Goal: Transaction & Acquisition: Purchase product/service

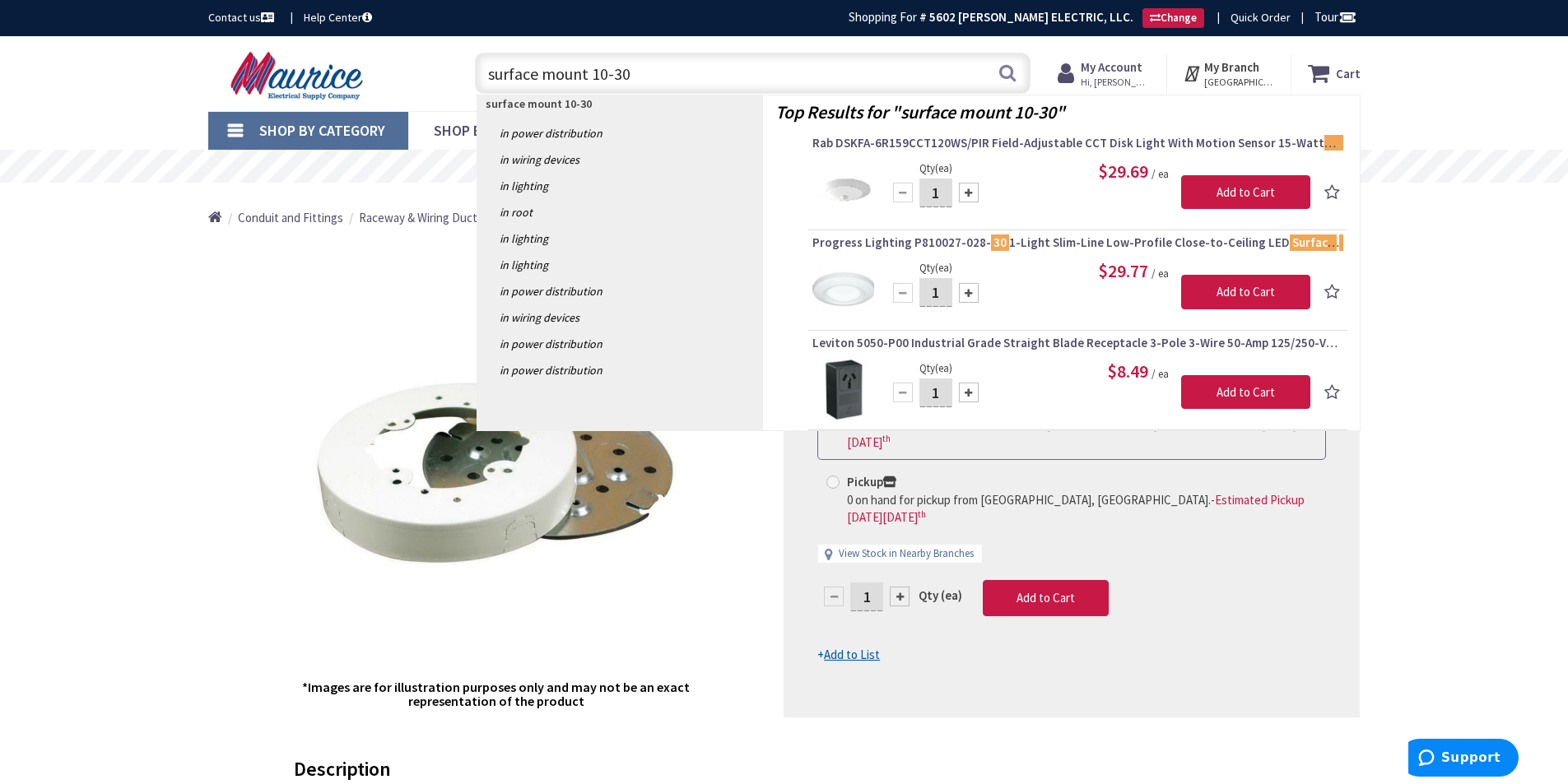
type input "surface mount 10-30"
click at [852, 377] on img at bounding box center [844, 389] width 62 height 62
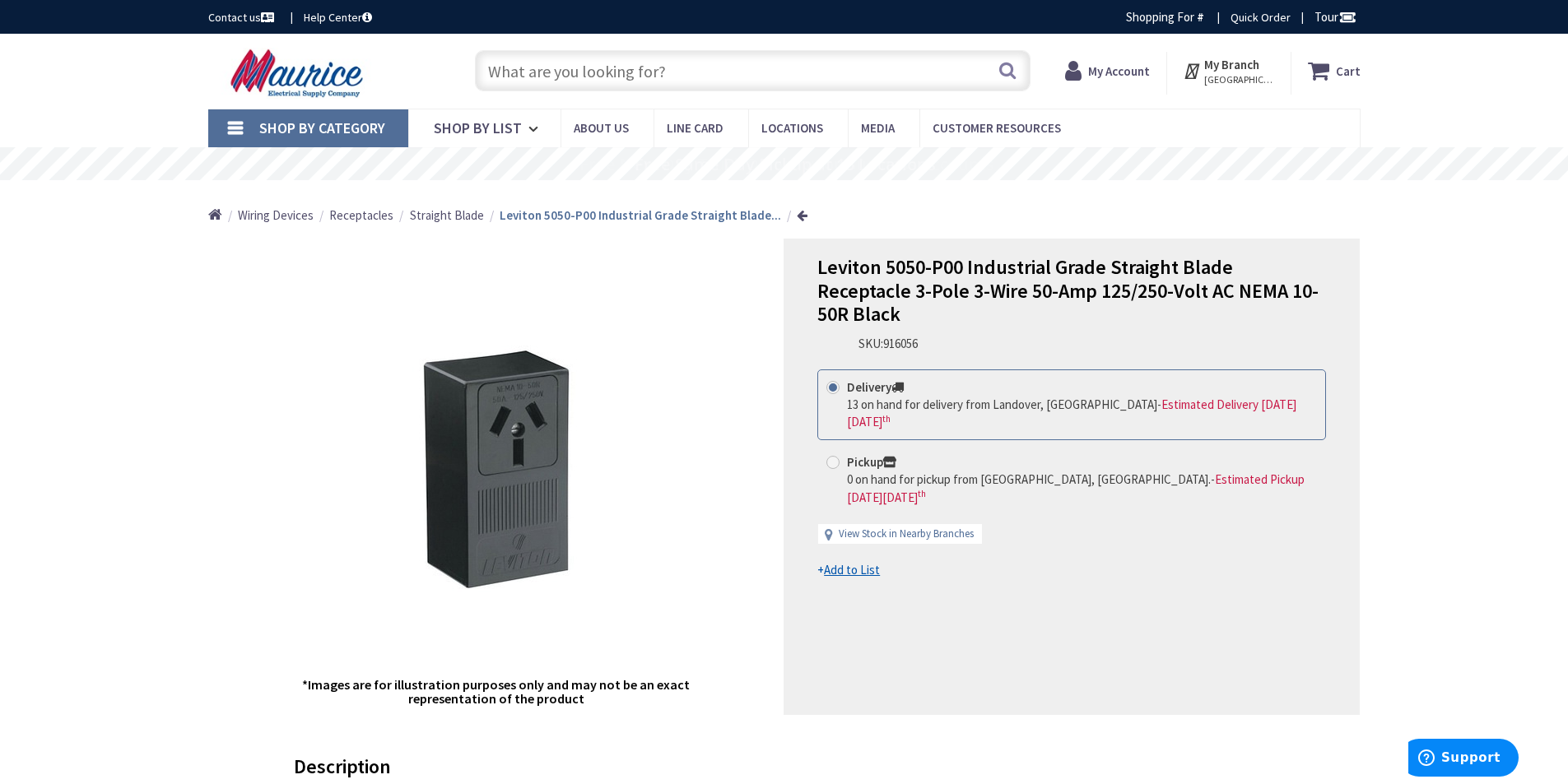
type input "[GEOGRAPHIC_DATA], [STREET_ADDRESS]"
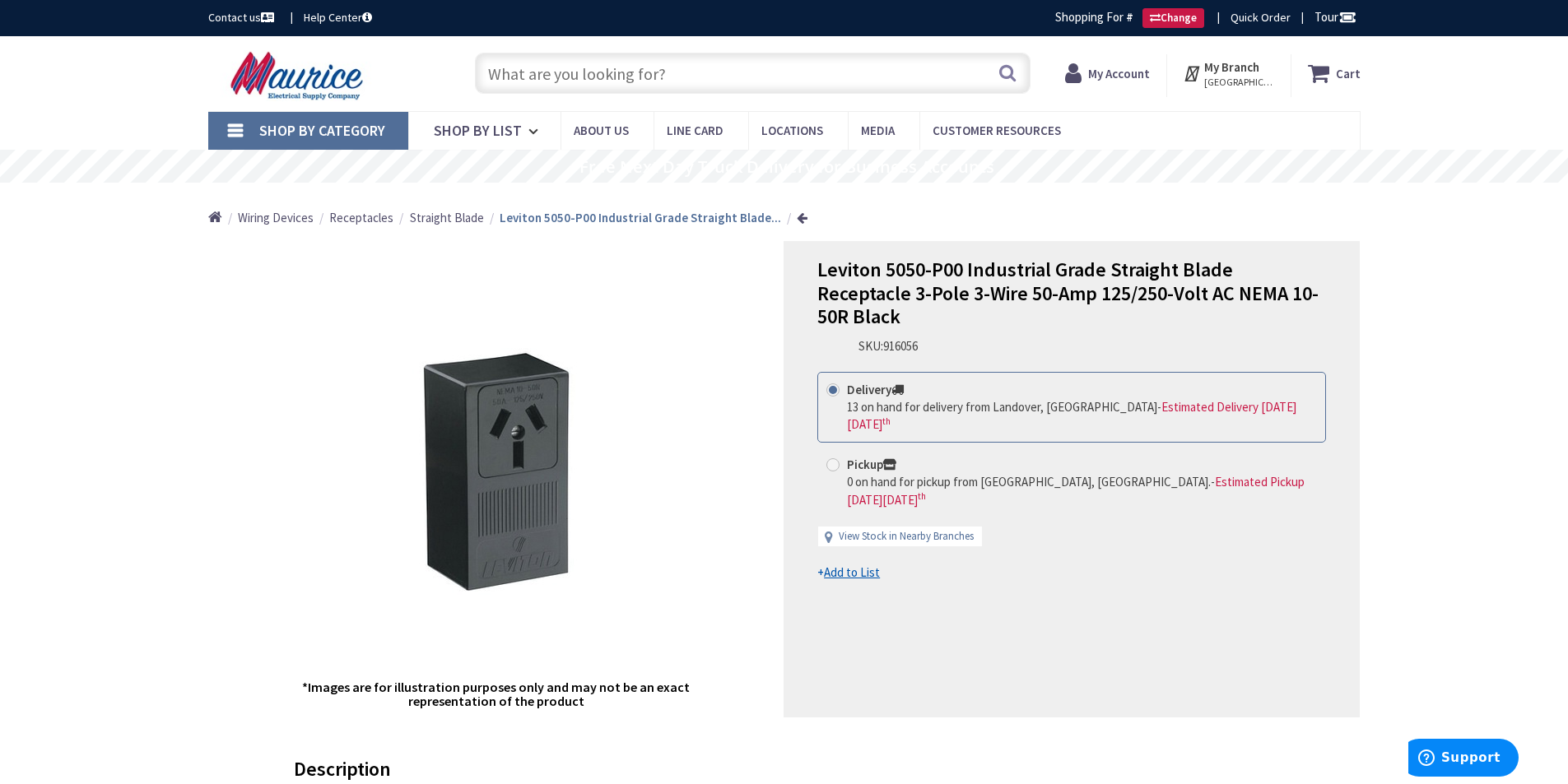
click at [713, 73] on input "text" at bounding box center [753, 73] width 556 height 41
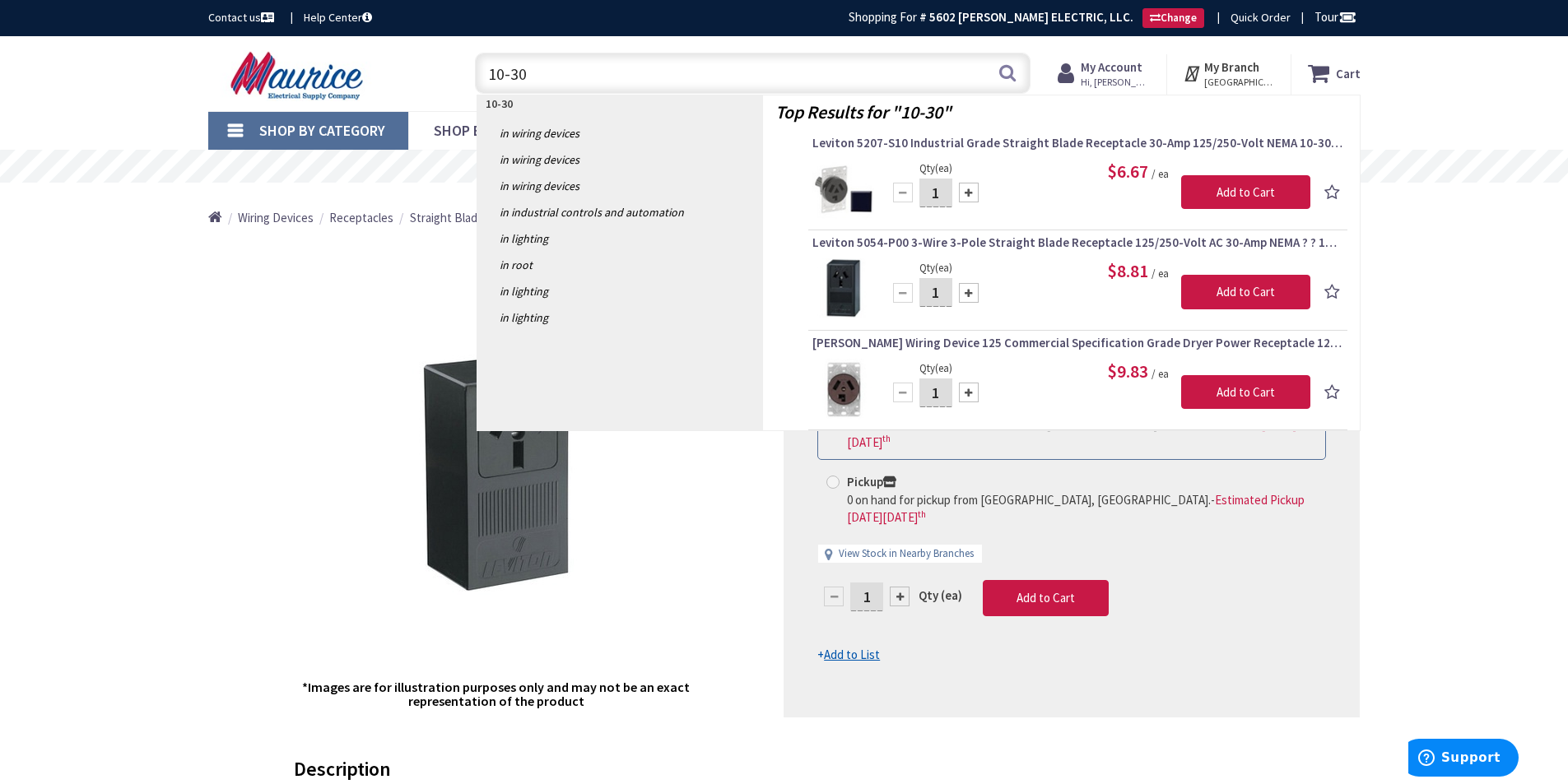
type input "10-30"
